Goal: Information Seeking & Learning: Learn about a topic

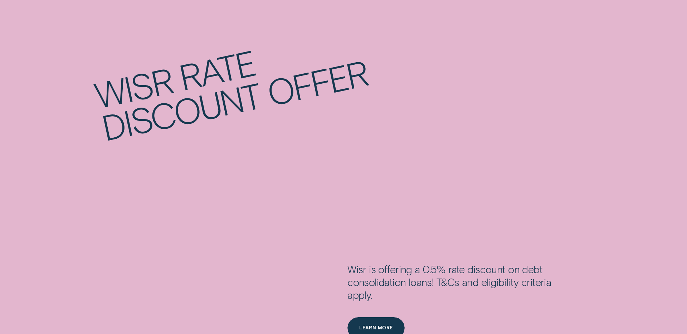
scroll to position [1183, 0]
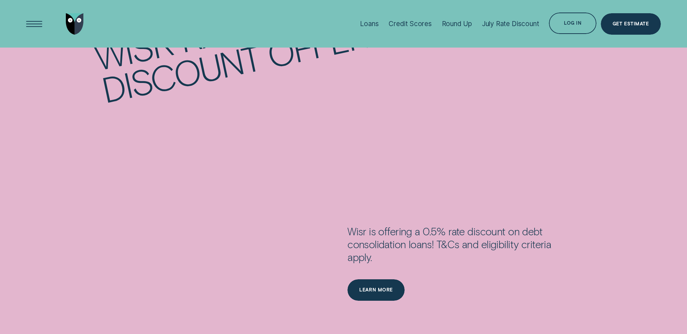
click at [569, 181] on div "Wisr rate discount offer Wisr is offering a 0.5% rate discount on debt consolid…" at bounding box center [343, 119] width 687 height 366
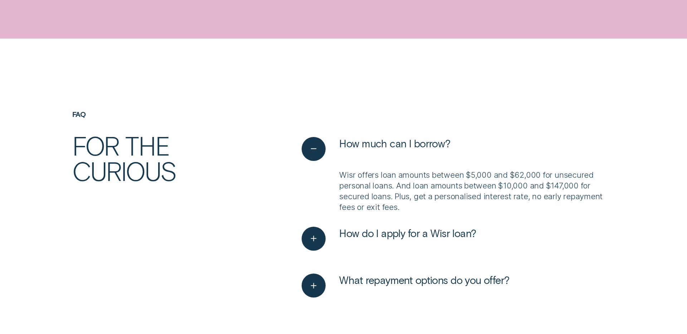
scroll to position [2278, 0]
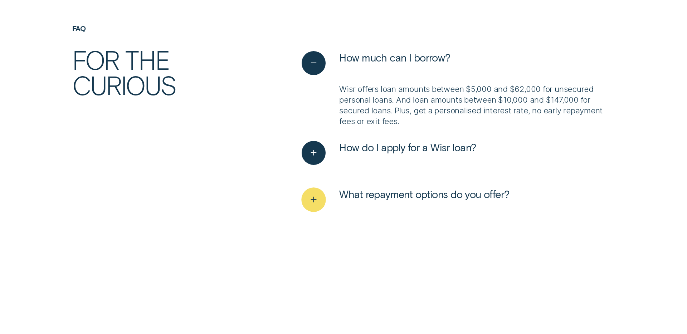
click at [491, 193] on span "What repayment options do you offer?" at bounding box center [424, 194] width 170 height 13
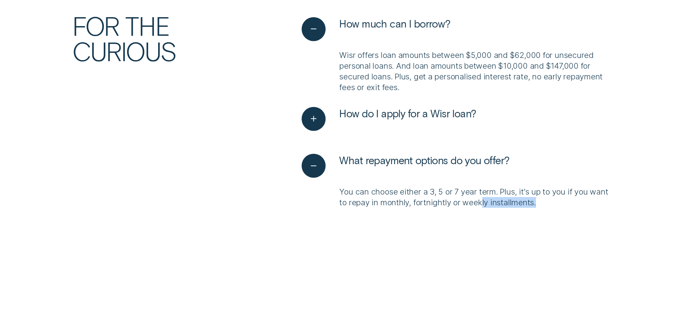
drag, startPoint x: 591, startPoint y: 220, endPoint x: 472, endPoint y: 198, distance: 120.4
click at [472, 198] on ul "How much can I borrow? Wisr offers loan amounts between $5,000 and $62,000 for …" at bounding box center [458, 119] width 321 height 205
drag, startPoint x: 472, startPoint y: 198, endPoint x: 477, endPoint y: 198, distance: 4.3
click at [473, 198] on p "You can choose either a 3, 5 or 7 year term. Plus, it's up to you if you want t…" at bounding box center [476, 196] width 275 height 21
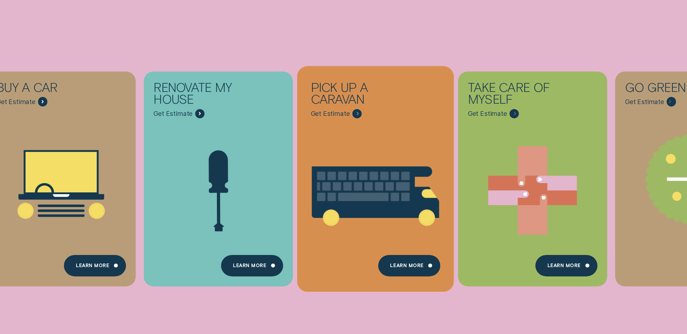
scroll to position [0, 0]
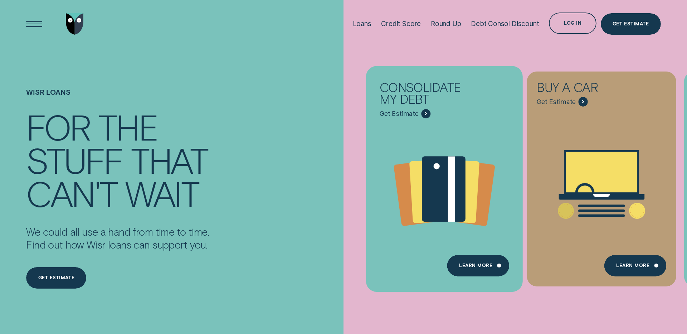
click at [425, 88] on div "Consolidate my debt" at bounding box center [426, 95] width 95 height 28
